Goal: Entertainment & Leisure: Consume media (video, audio)

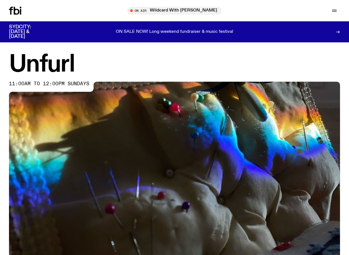
click at [13, 10] on icon at bounding box center [15, 11] width 12 height 8
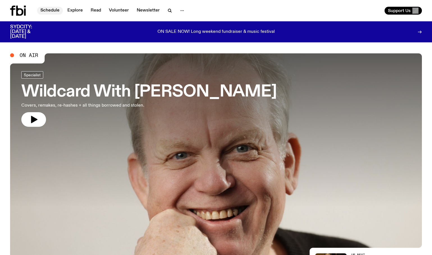
click at [54, 9] on link "Schedule" at bounding box center [50, 11] width 26 height 8
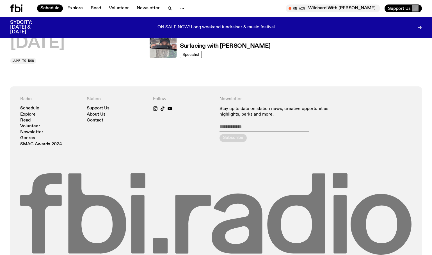
scroll to position [245, 0]
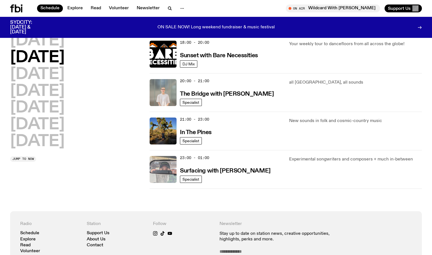
click at [164, 175] on img at bounding box center [163, 169] width 27 height 27
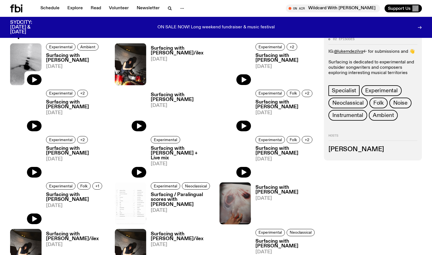
scroll to position [320, 0]
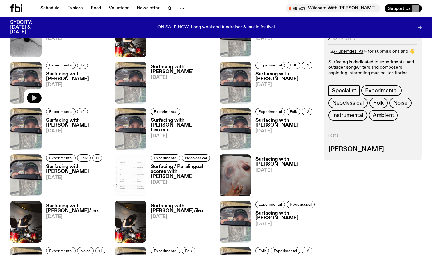
click at [29, 100] on button "button" at bounding box center [34, 98] width 15 height 11
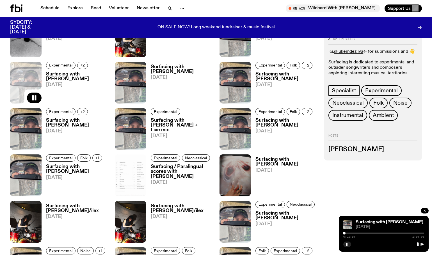
click at [344, 234] on div at bounding box center [344, 233] width 3 height 3
